Goal: Navigation & Orientation: Understand site structure

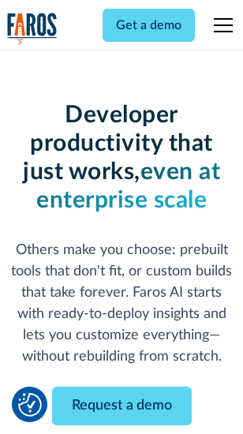
scroll to position [189, 0]
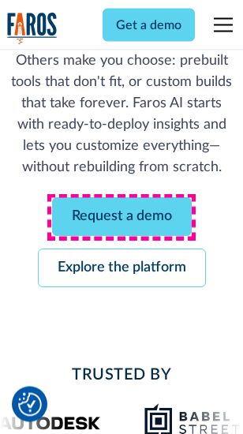
click at [122, 218] on link "Request a demo" at bounding box center [122, 217] width 140 height 39
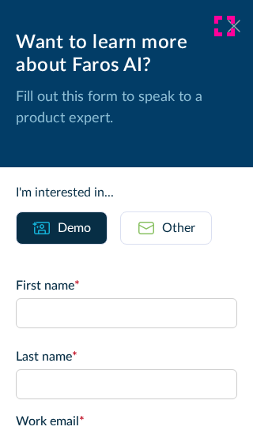
click at [227, 26] on icon at bounding box center [233, 26] width 13 height 12
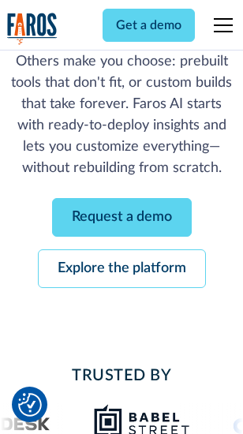
scroll to position [240, 0]
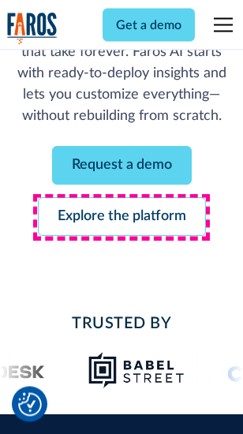
click at [122, 218] on link "Explore the platform" at bounding box center [122, 217] width 168 height 39
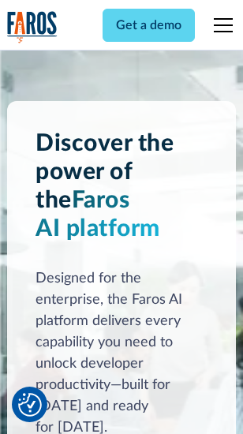
scroll to position [12022, 0]
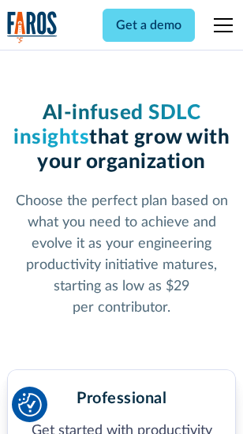
scroll to position [2502, 0]
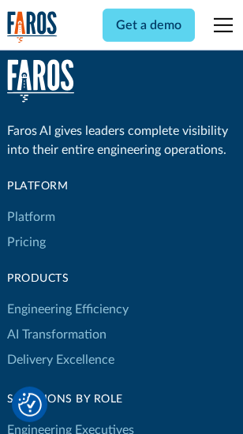
click at [31, 217] on link "Platform" at bounding box center [31, 216] width 48 height 25
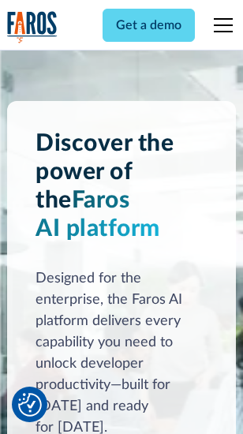
scroll to position [12528, 0]
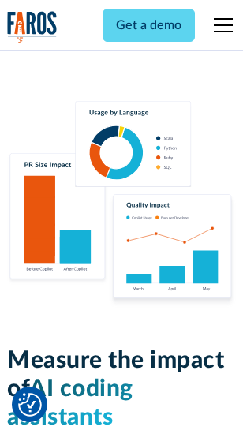
scroll to position [9852, 0]
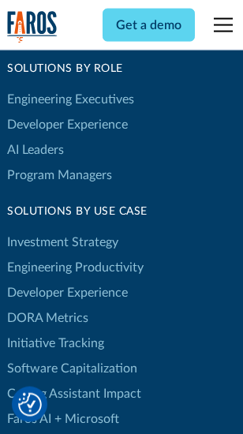
click at [47, 305] on link "DORA Metrics" at bounding box center [47, 317] width 81 height 25
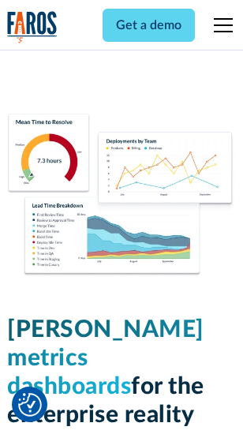
scroll to position [6987, 0]
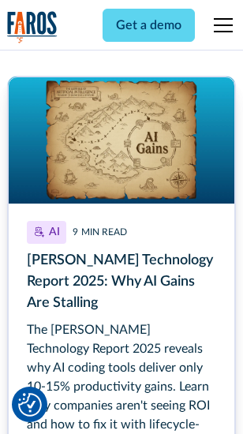
scroll to position [7258, 0]
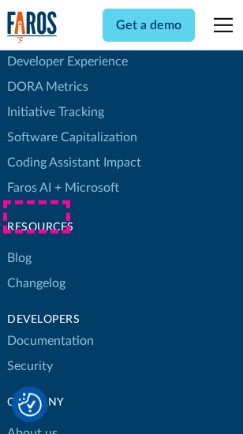
click at [36, 271] on link "Changelog" at bounding box center [36, 283] width 58 height 25
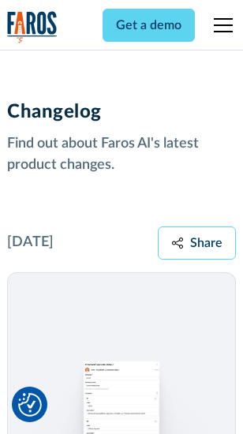
scroll to position [19352, 0]
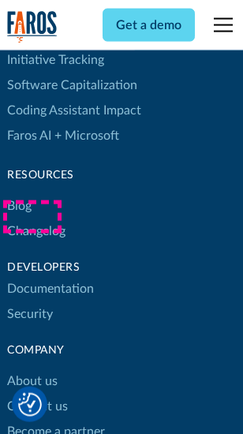
click at [32, 369] on link "About us" at bounding box center [32, 381] width 51 height 25
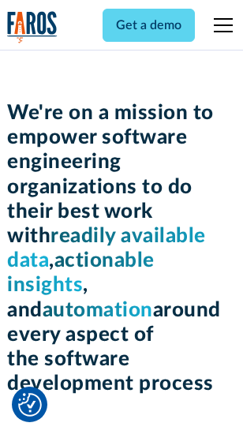
scroll to position [5458, 0]
